Goal: Navigation & Orientation: Find specific page/section

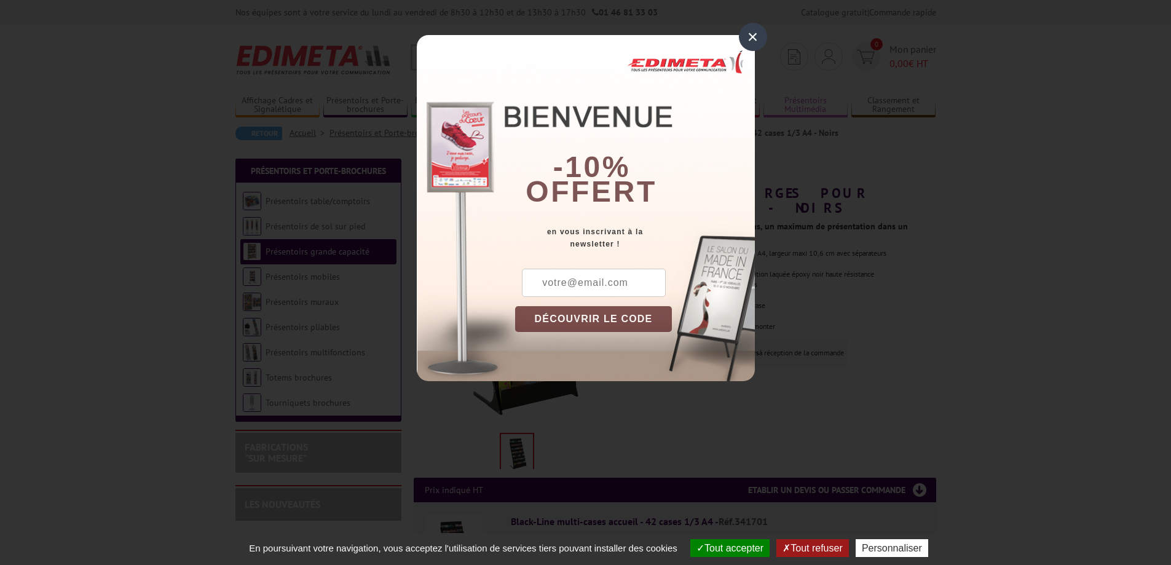
drag, startPoint x: 751, startPoint y: 31, endPoint x: 777, endPoint y: 108, distance: 81.0
click at [751, 32] on div "×" at bounding box center [753, 37] width 28 height 28
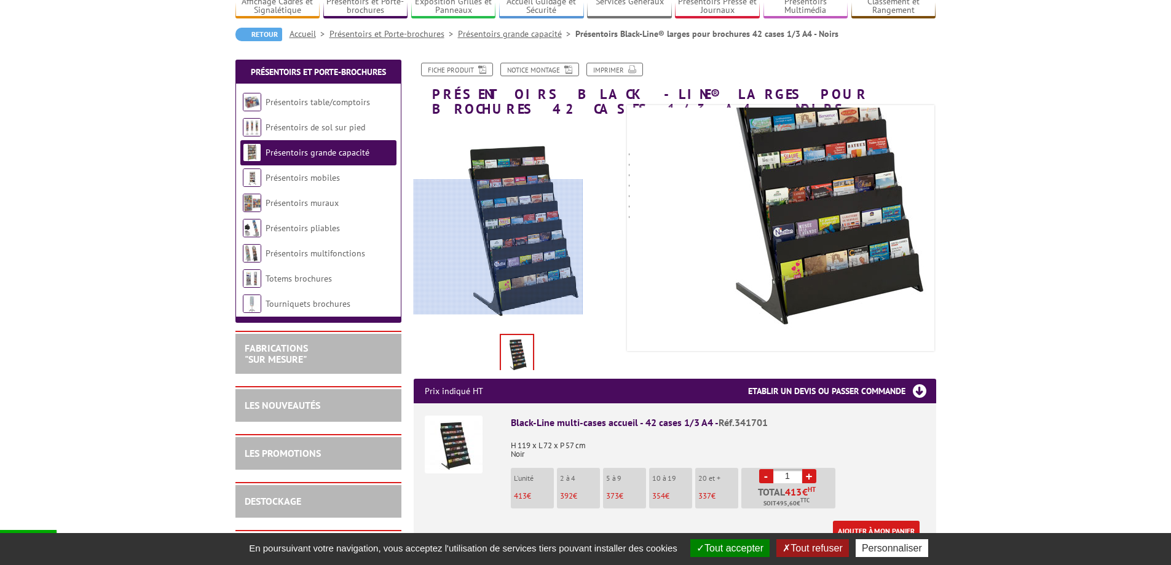
scroll to position [123, 0]
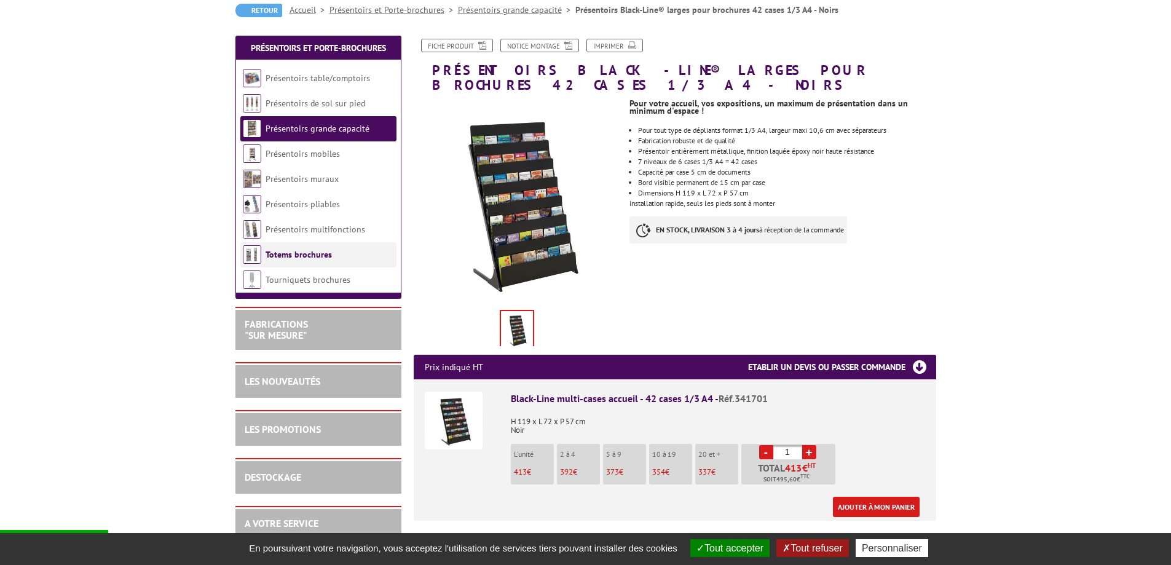
click at [285, 249] on link "Totems brochures" at bounding box center [298, 254] width 66 height 11
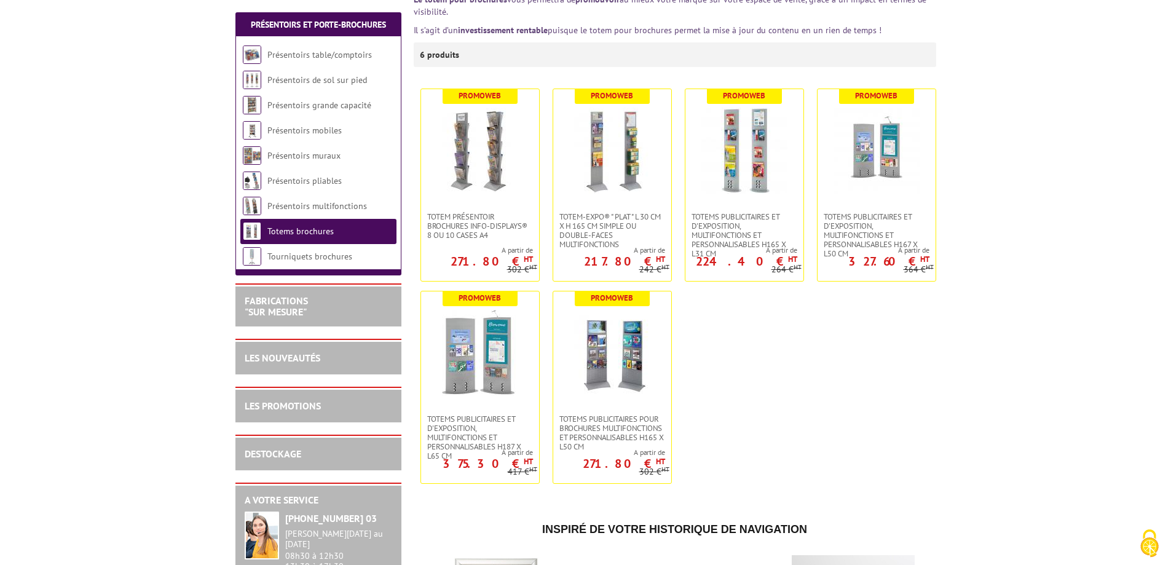
scroll to position [246, 0]
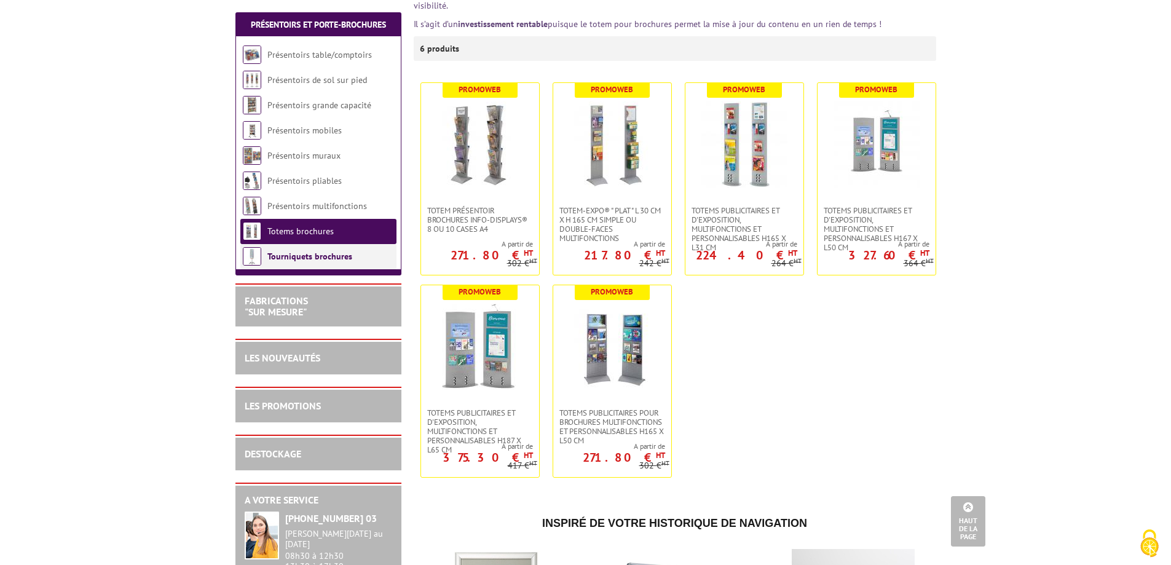
click at [288, 258] on link "Tourniquets brochures" at bounding box center [309, 256] width 85 height 11
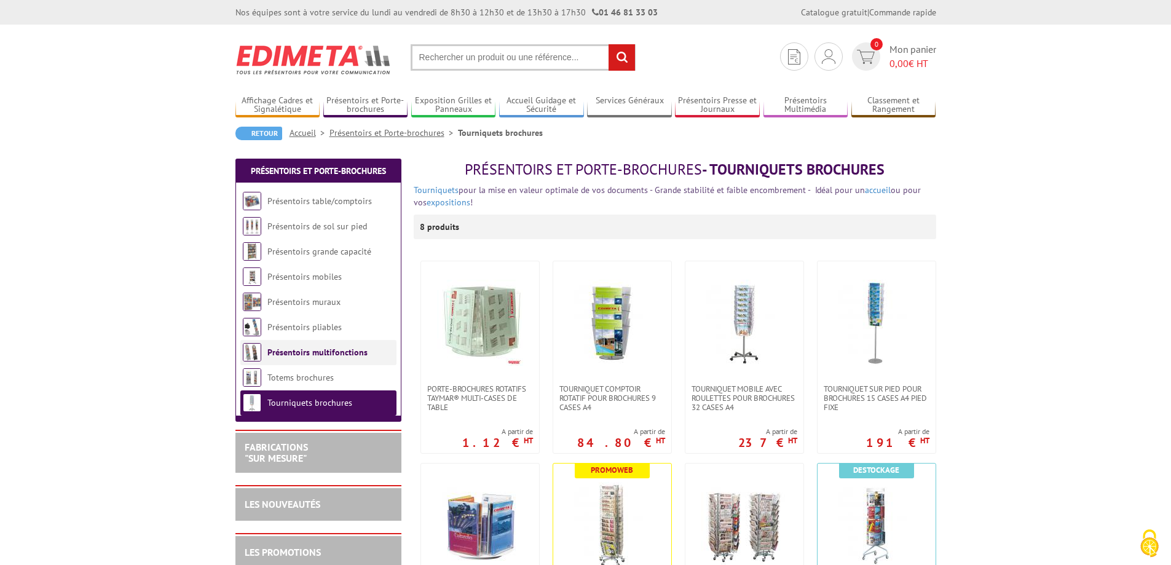
click at [305, 352] on link "Présentoirs multifonctions" at bounding box center [317, 352] width 100 height 11
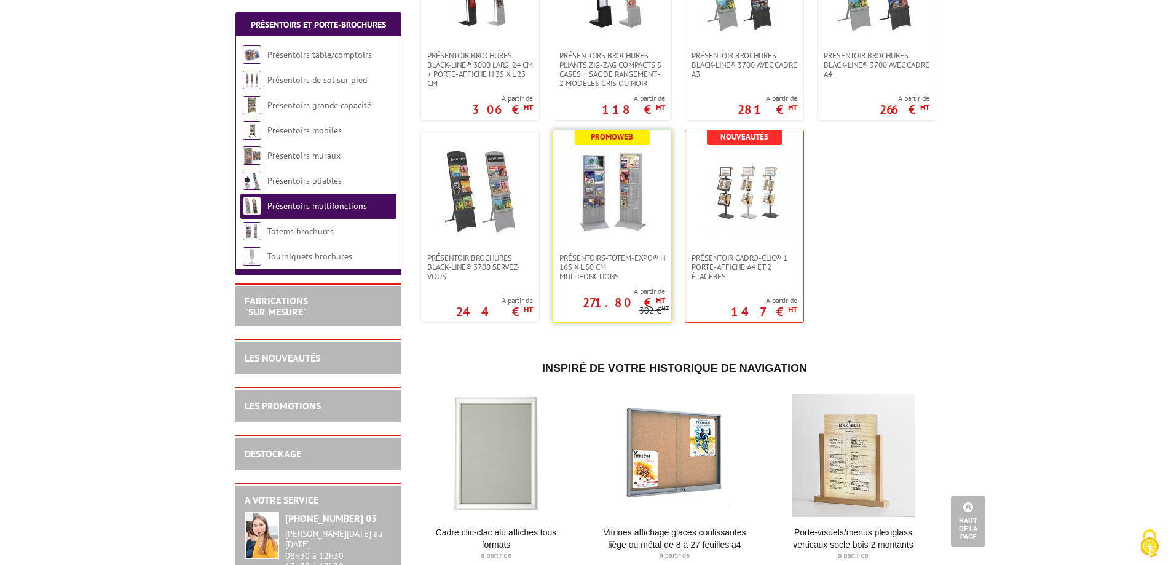
scroll to position [676, 0]
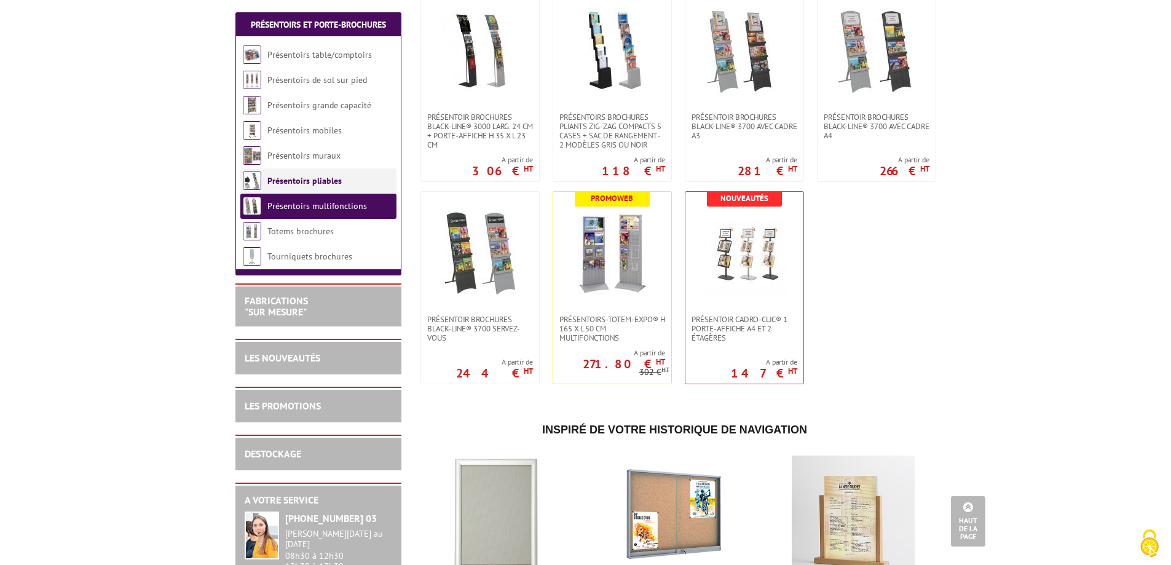
click at [317, 178] on link "Présentoirs pliables" at bounding box center [304, 180] width 74 height 11
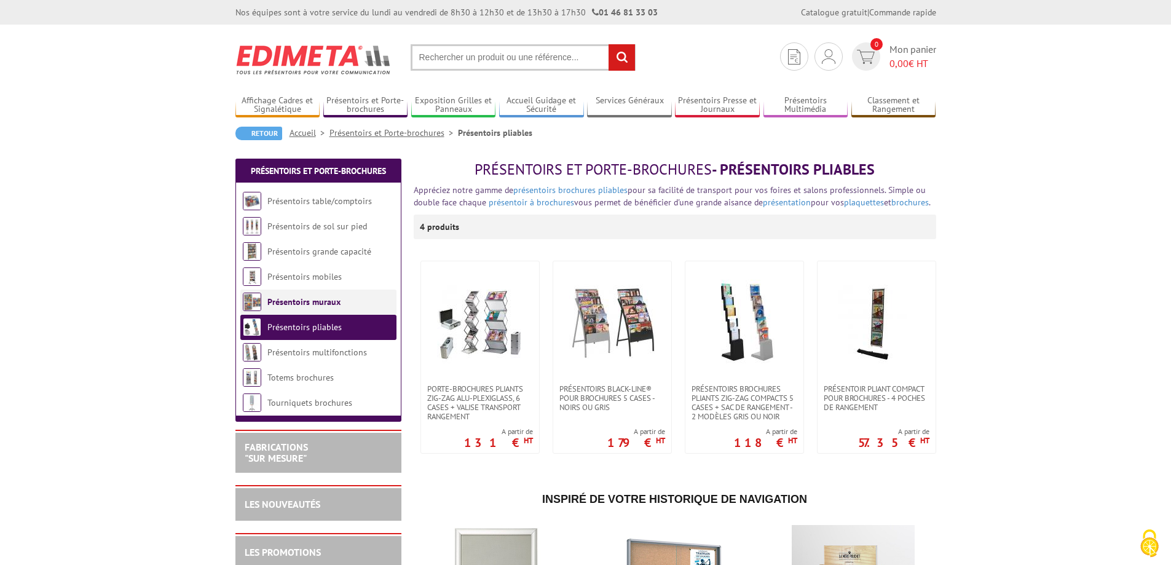
click at [315, 301] on link "Présentoirs muraux" at bounding box center [303, 301] width 73 height 11
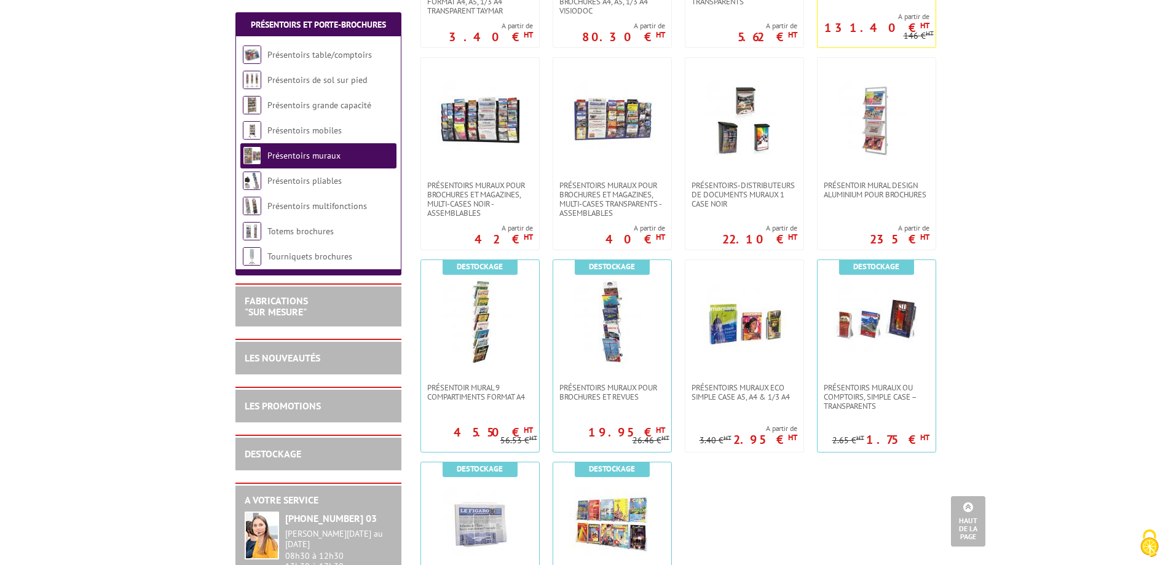
scroll to position [737, 0]
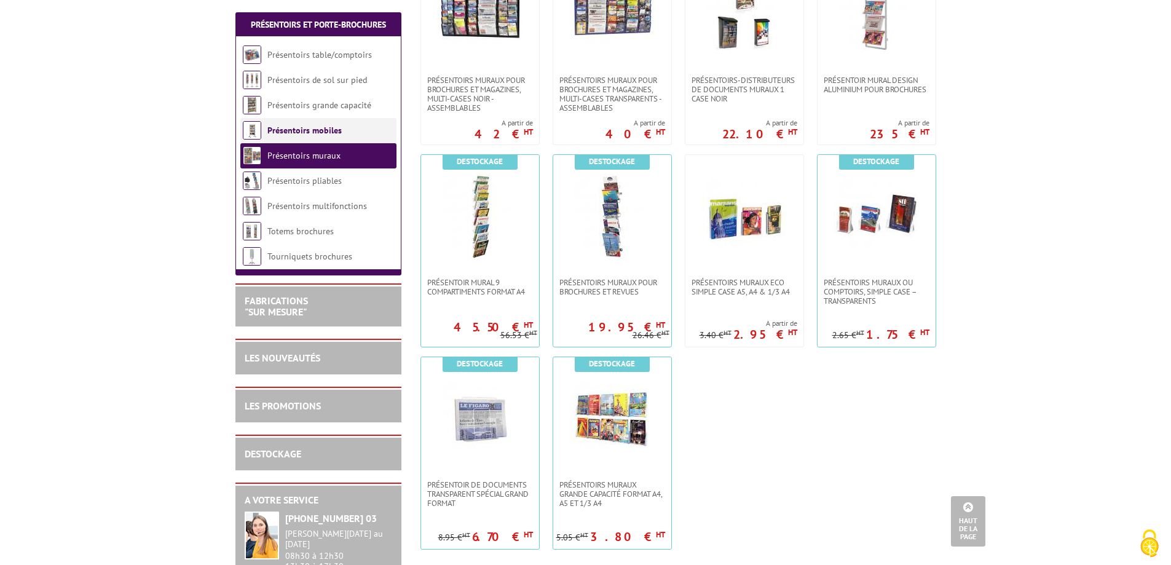
click at [314, 129] on link "Présentoirs mobiles" at bounding box center [304, 130] width 74 height 11
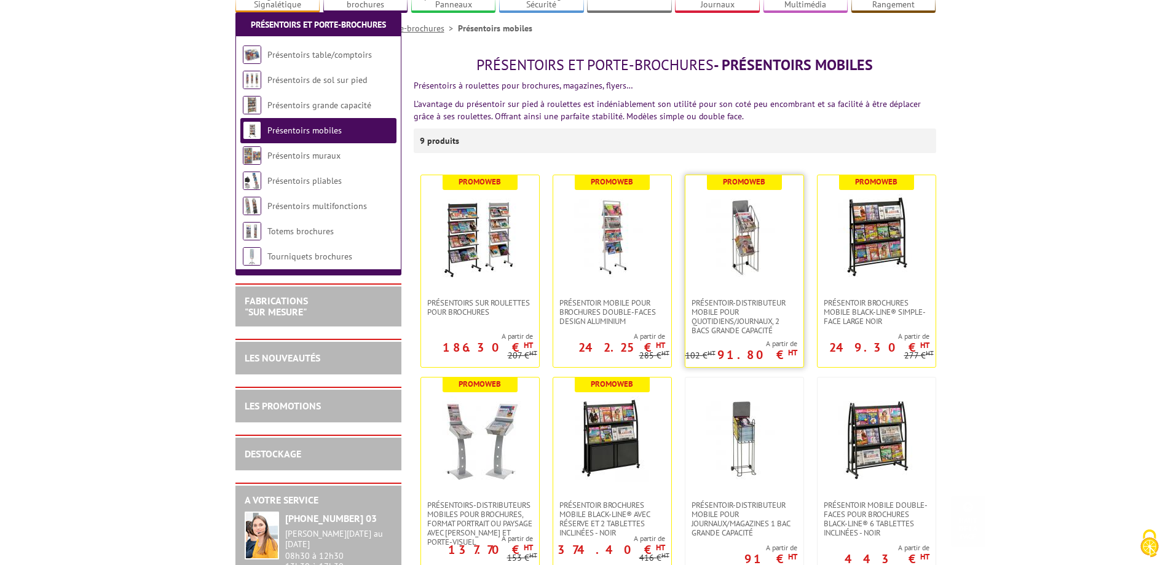
scroll to position [307, 0]
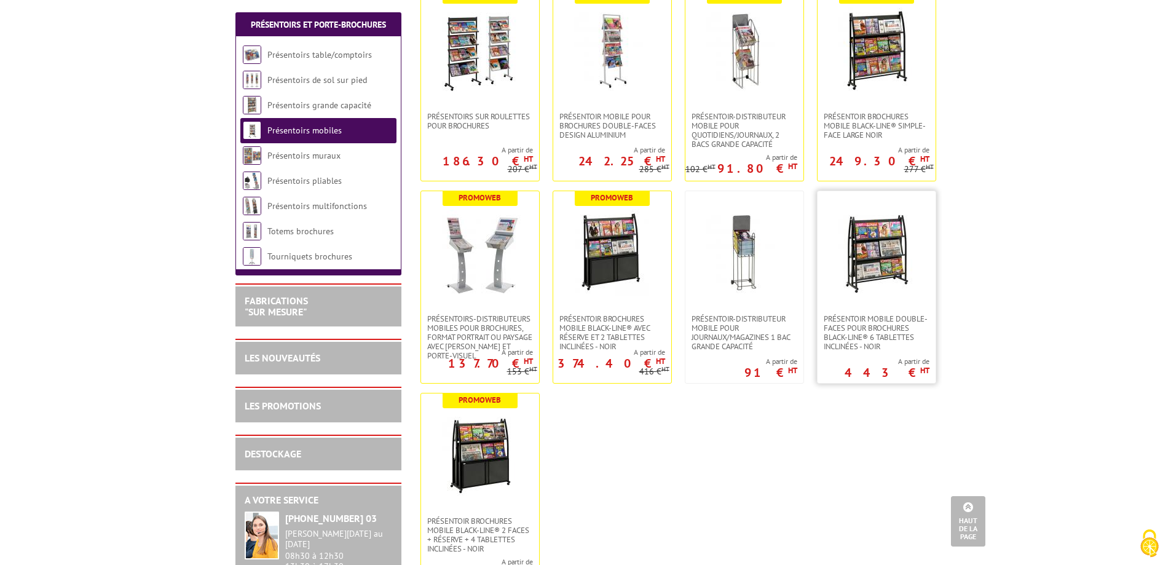
click at [864, 239] on img at bounding box center [876, 253] width 86 height 86
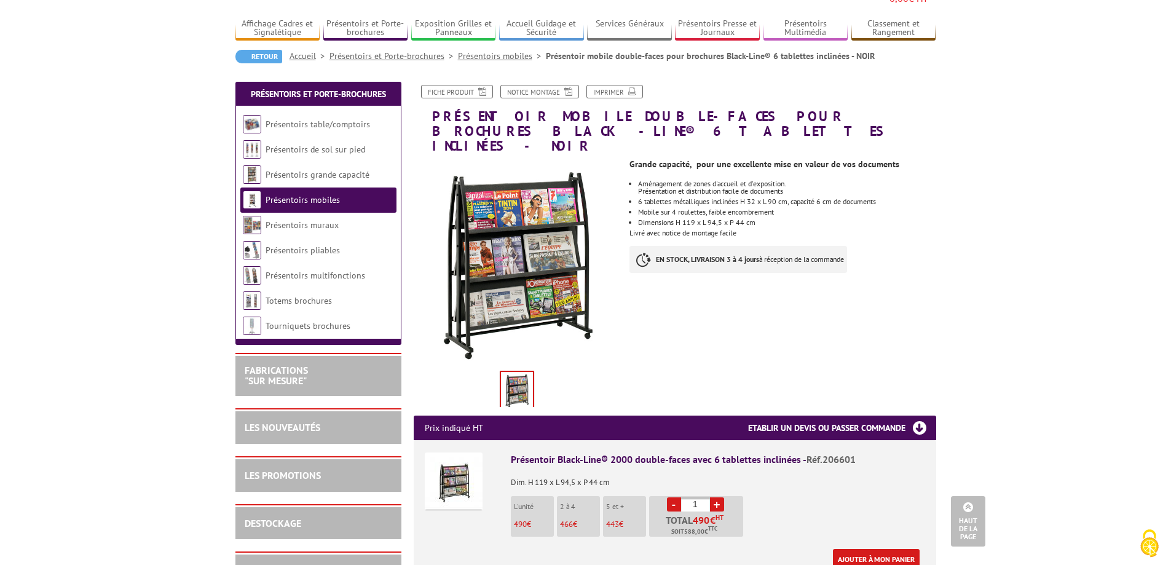
scroll to position [61, 0]
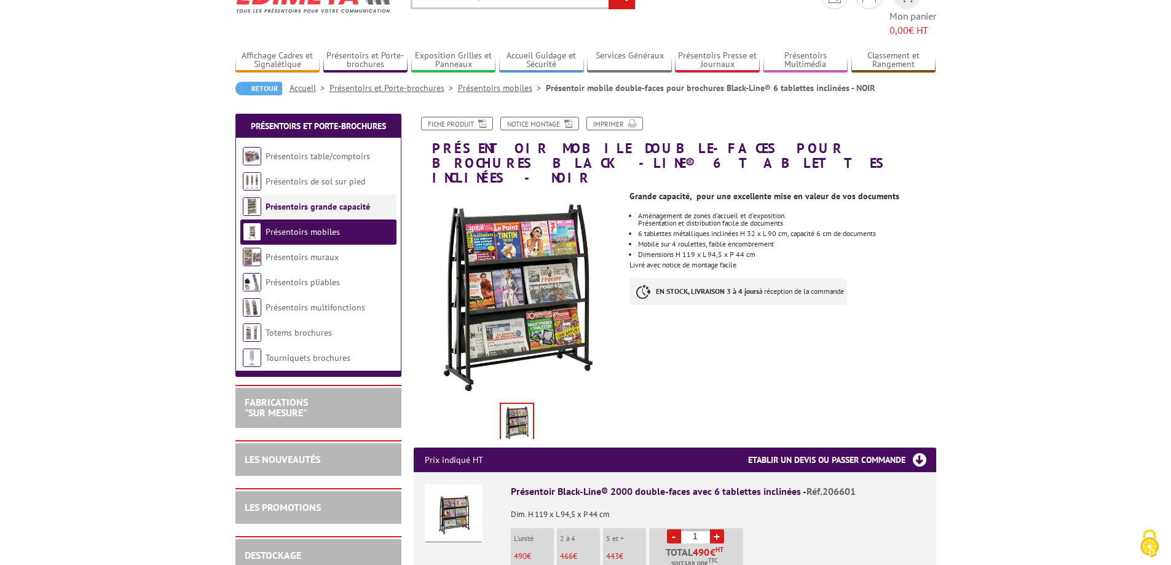
click at [289, 201] on link "Présentoirs grande capacité" at bounding box center [317, 206] width 104 height 11
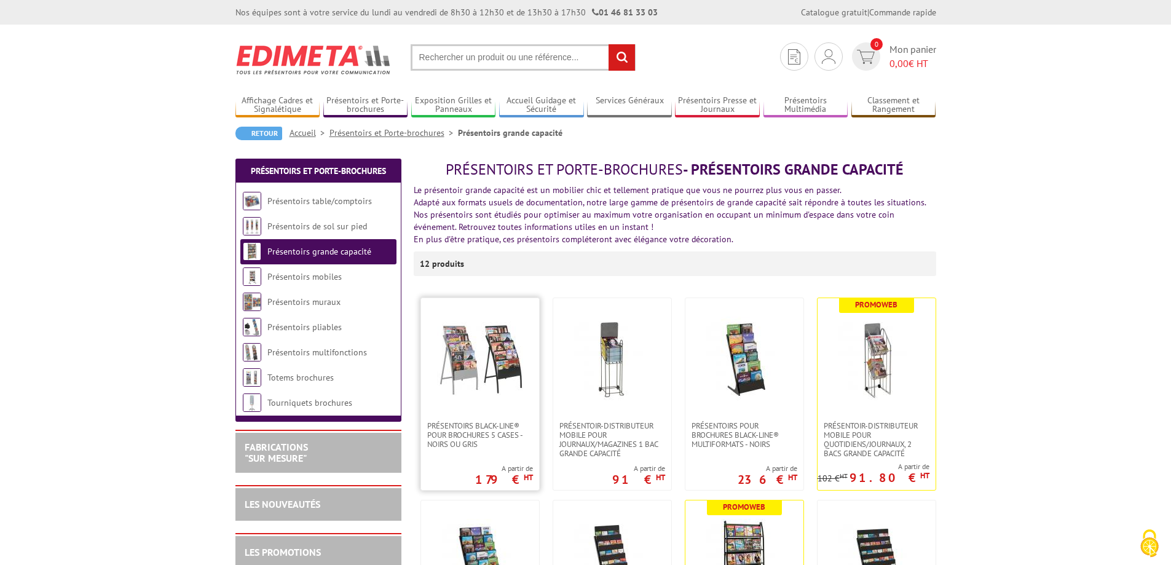
click at [484, 339] on img at bounding box center [480, 359] width 86 height 86
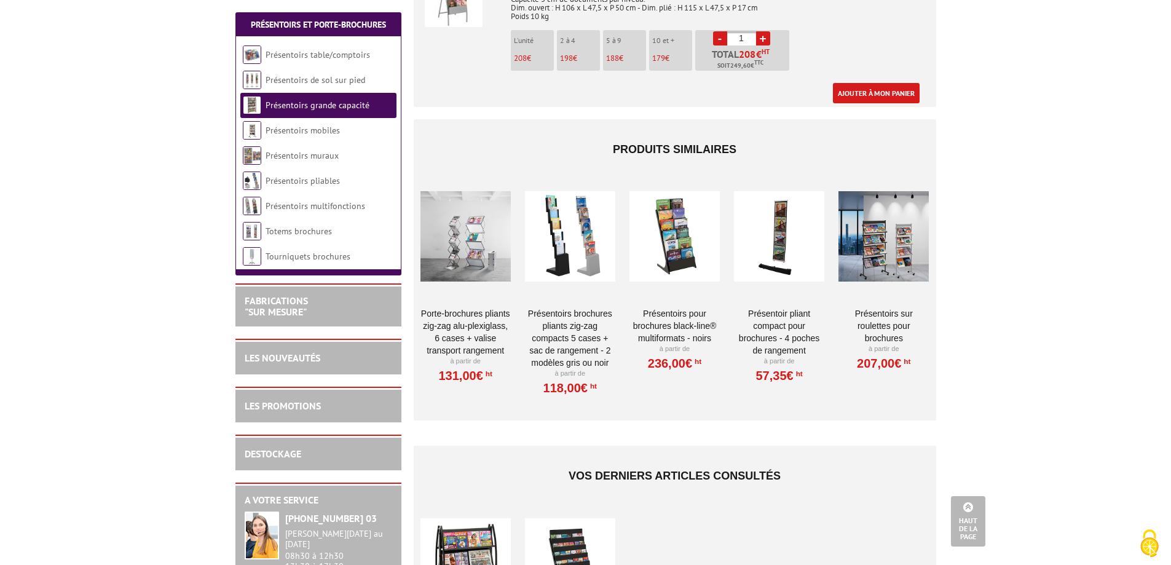
scroll to position [676, 0]
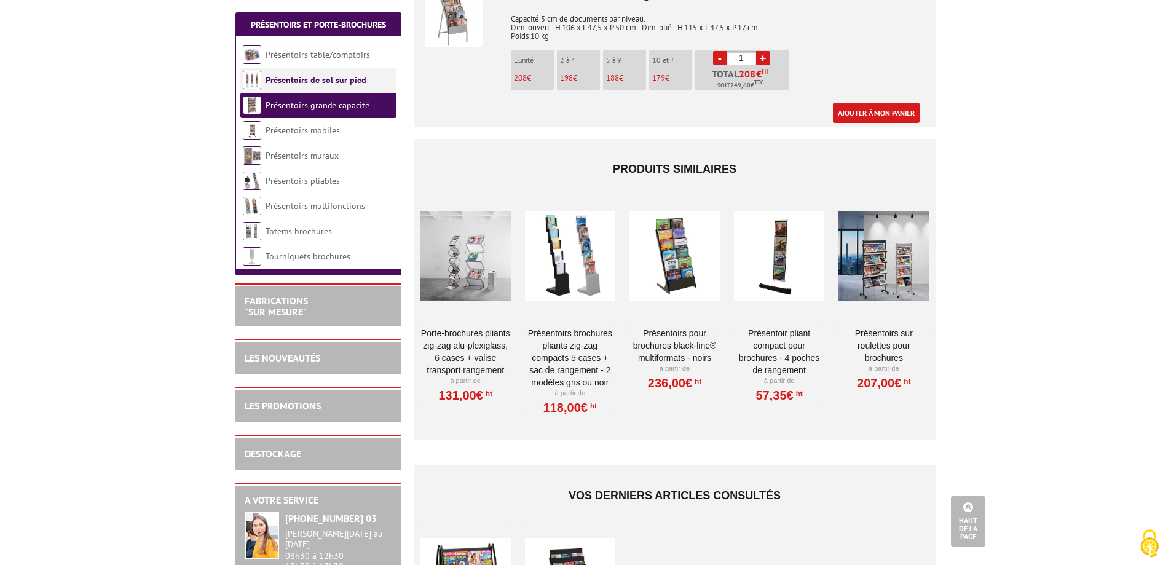
click at [305, 78] on link "Présentoirs de sol sur pied" at bounding box center [315, 79] width 101 height 11
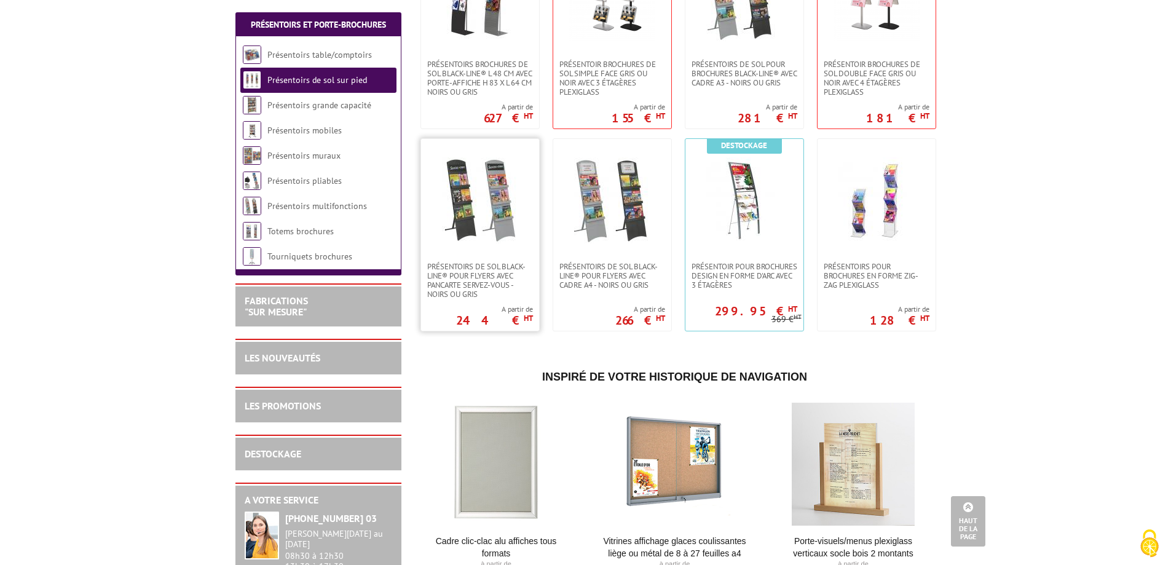
scroll to position [1659, 0]
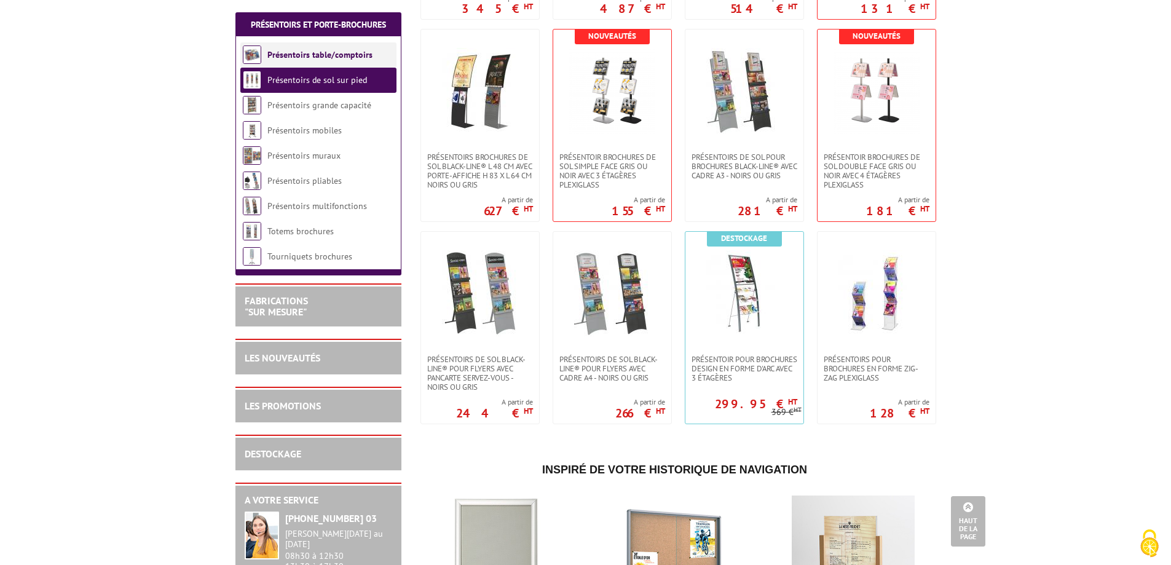
click at [329, 53] on link "Présentoirs table/comptoirs" at bounding box center [319, 54] width 105 height 11
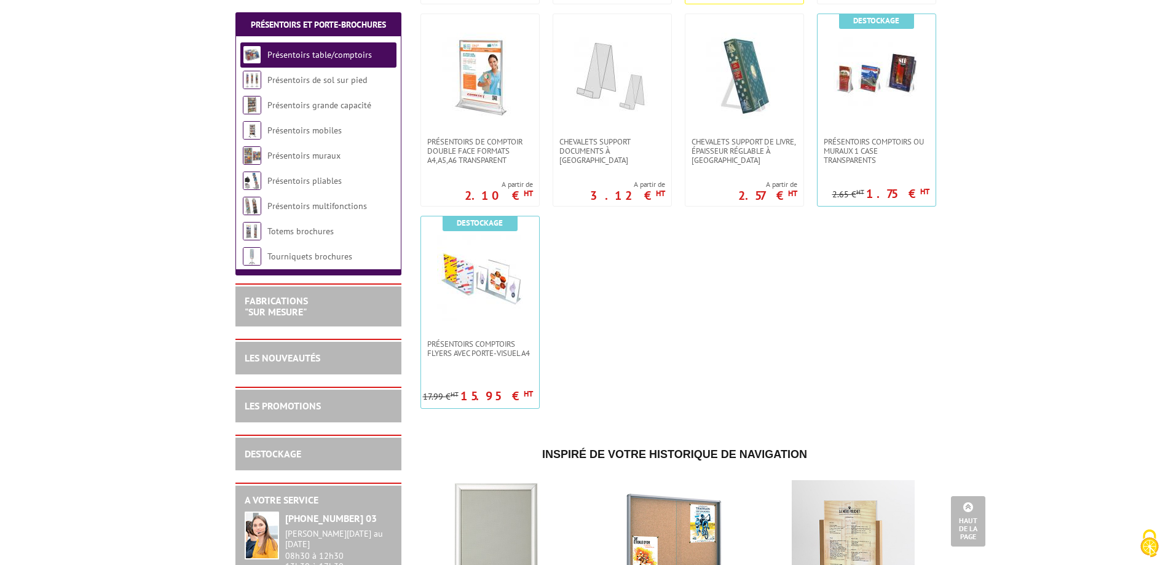
scroll to position [492, 0]
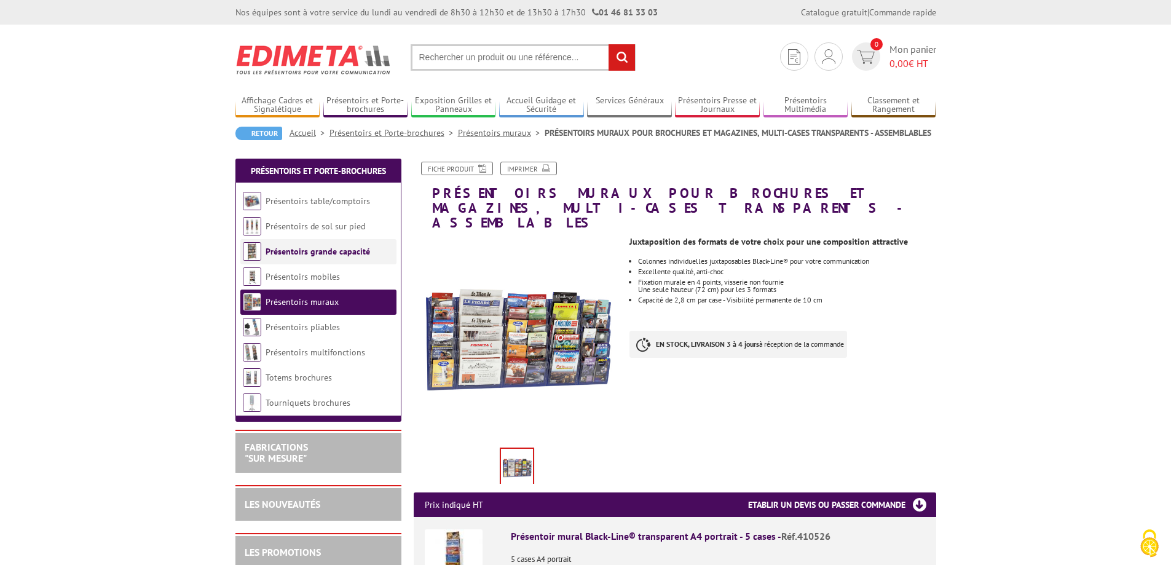
click at [340, 257] on li "Présentoirs grande capacité" at bounding box center [318, 251] width 156 height 25
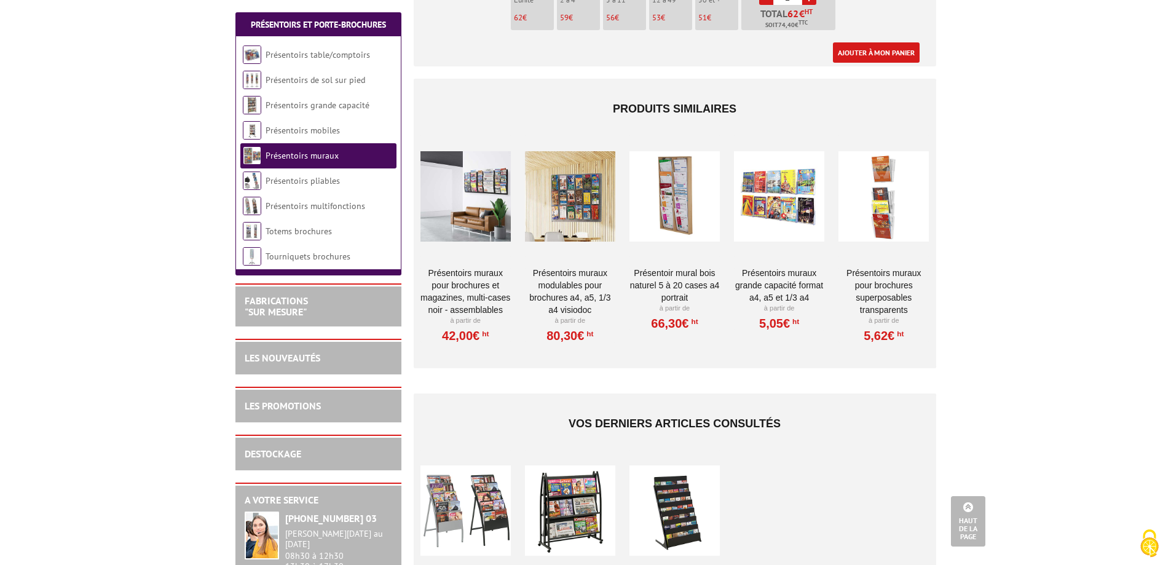
scroll to position [1168, 0]
